Goal: Information Seeking & Learning: Learn about a topic

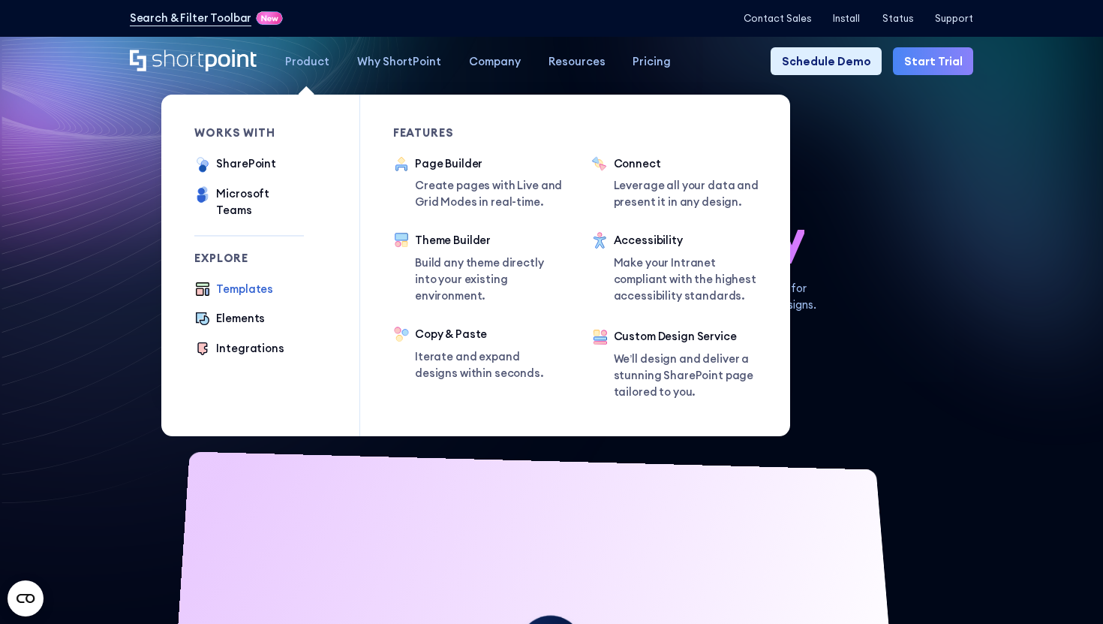
click at [256, 281] on div "Templates" at bounding box center [244, 289] width 57 height 17
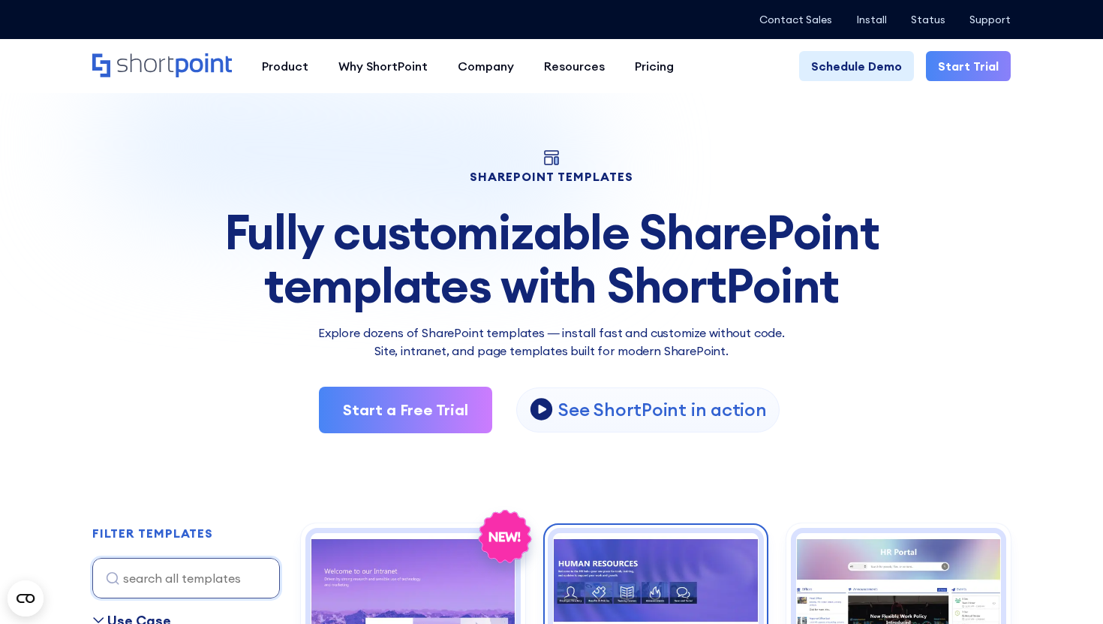
click at [668, 541] on img at bounding box center [655, 610] width 205 height 154
